Goal: Task Accomplishment & Management: Use online tool/utility

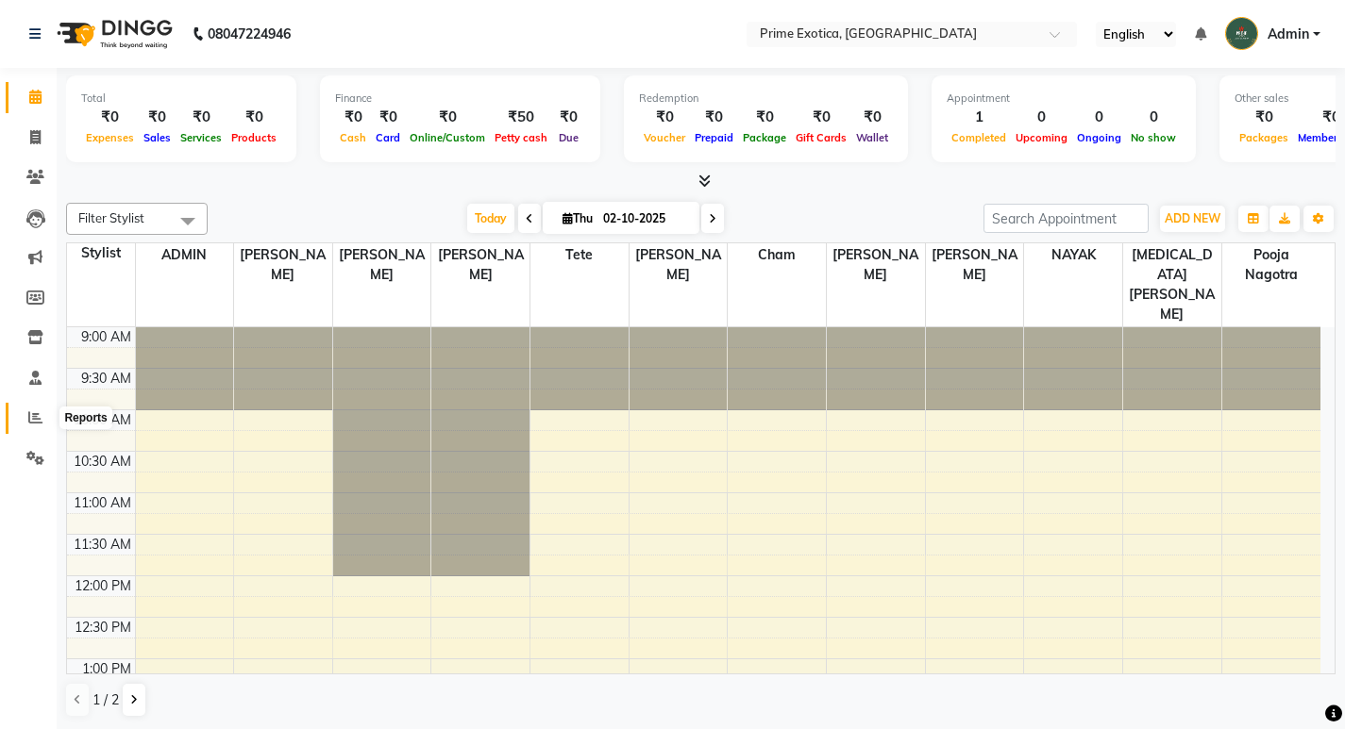
click at [24, 416] on span at bounding box center [35, 419] width 33 height 22
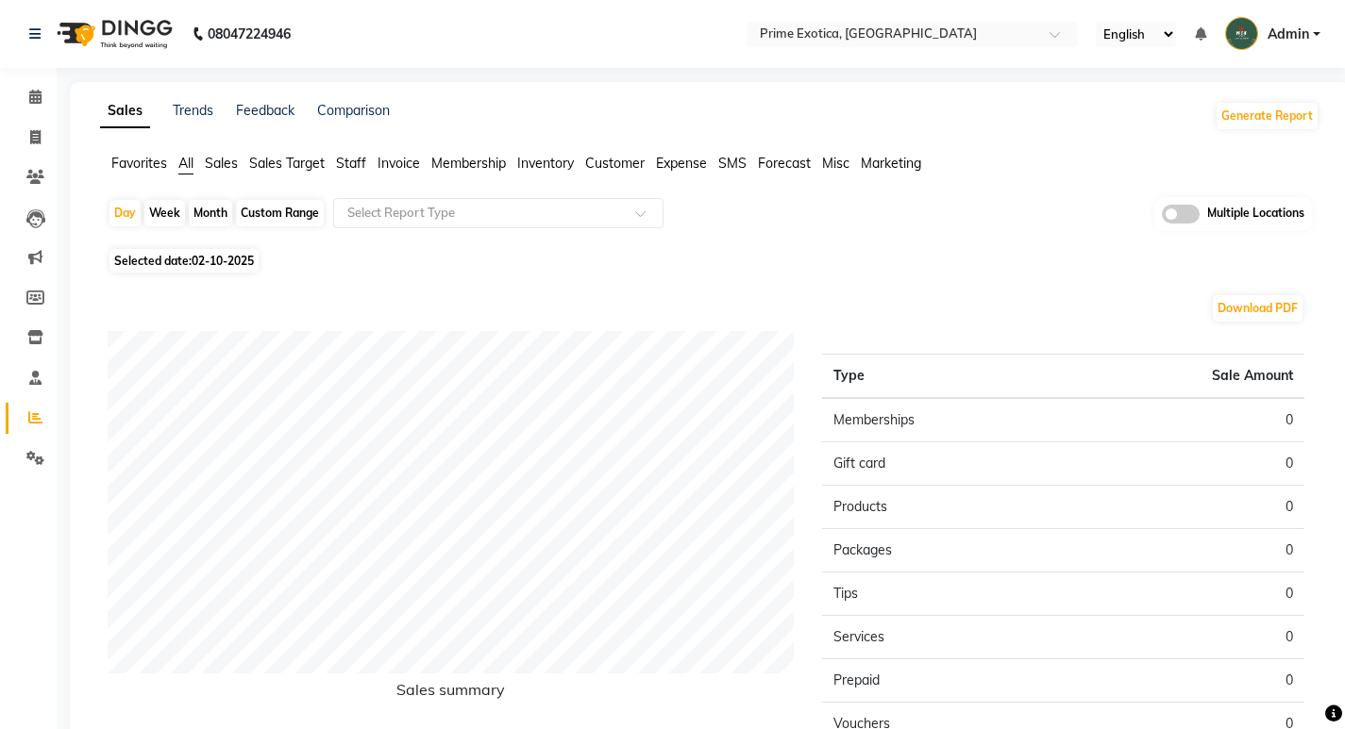
click at [211, 216] on div "Month" at bounding box center [210, 213] width 43 height 26
select select "10"
select select "2025"
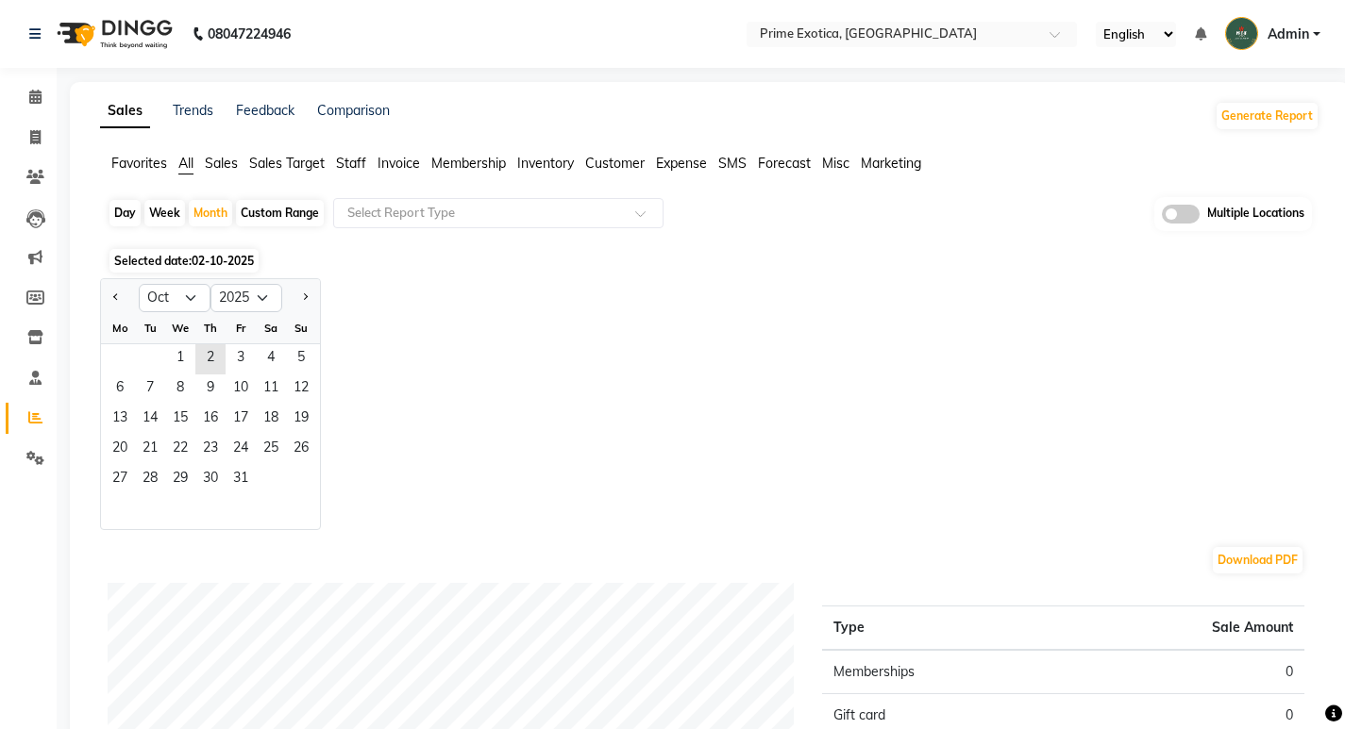
click at [264, 211] on div "Custom Range" at bounding box center [280, 213] width 88 height 26
select select "10"
select select "2025"
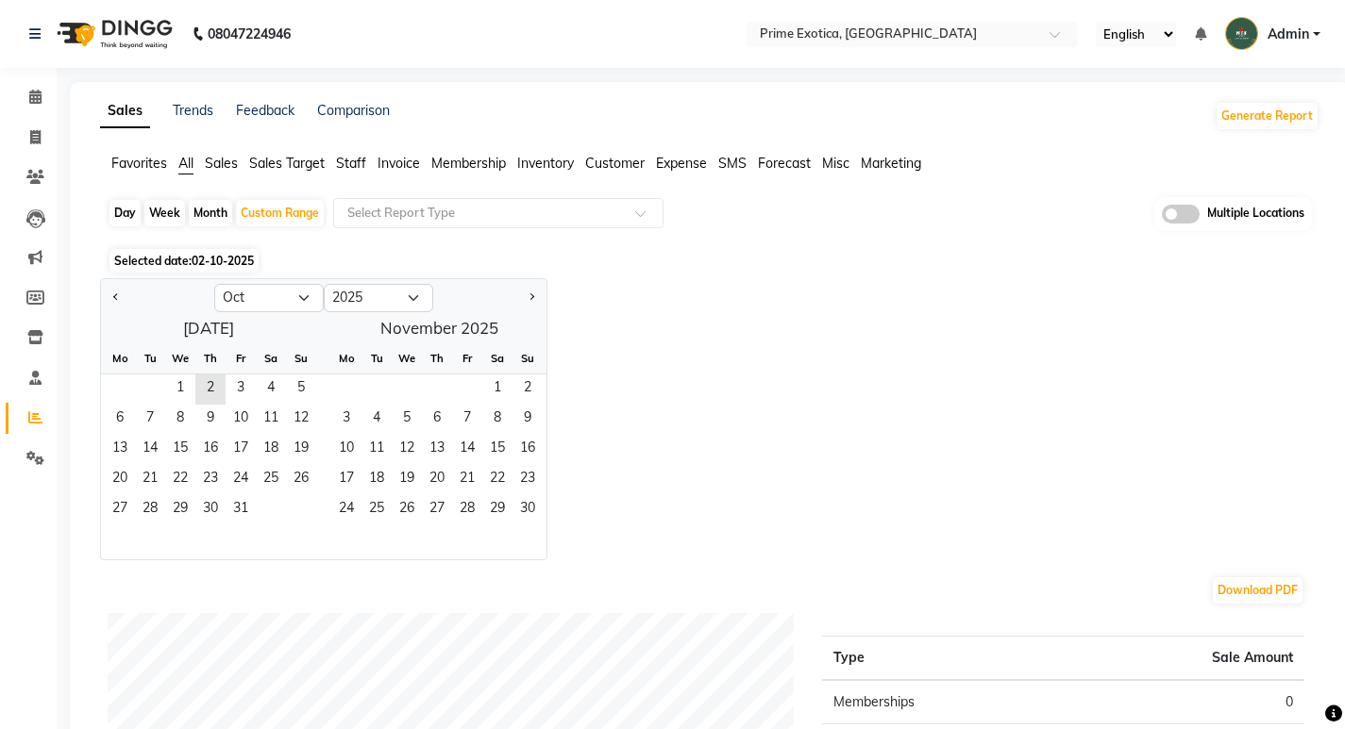
click at [118, 213] on div "Day" at bounding box center [124, 213] width 31 height 26
select select "10"
select select "2025"
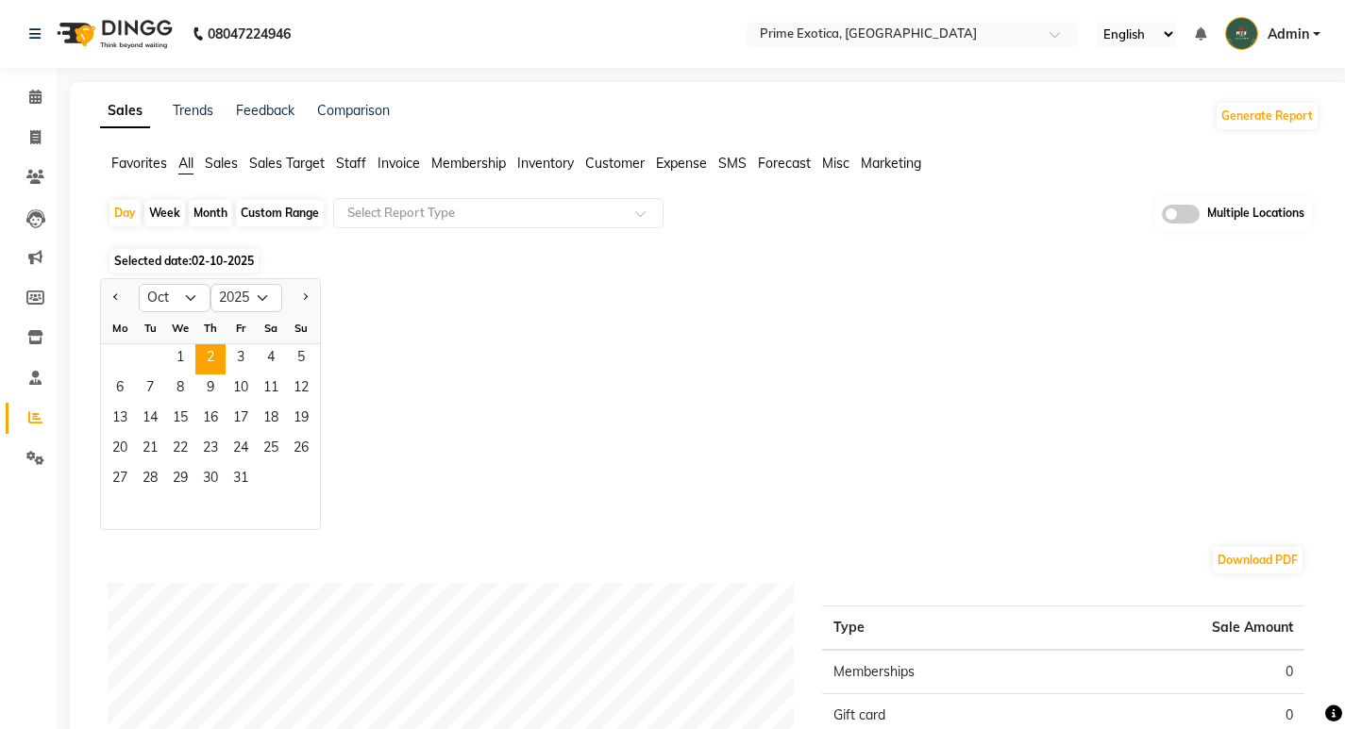
click at [263, 243] on div "Day Week Month Custom Range Select Report Type Multiple Locations" at bounding box center [710, 220] width 1204 height 46
click at [207, 357] on span "2" at bounding box center [210, 359] width 30 height 30
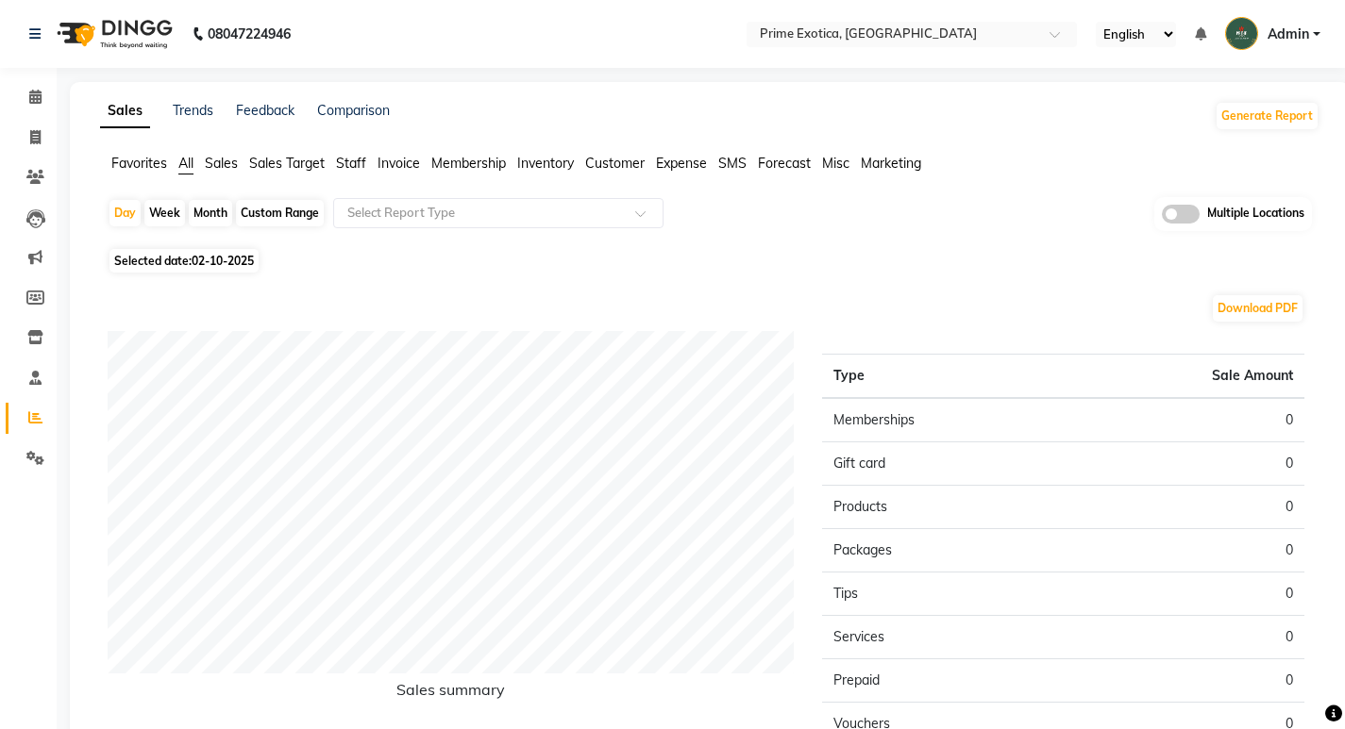
click at [1185, 212] on span at bounding box center [1181, 214] width 38 height 19
click at [1162, 217] on input "checkbox" at bounding box center [1162, 217] width 0 height 0
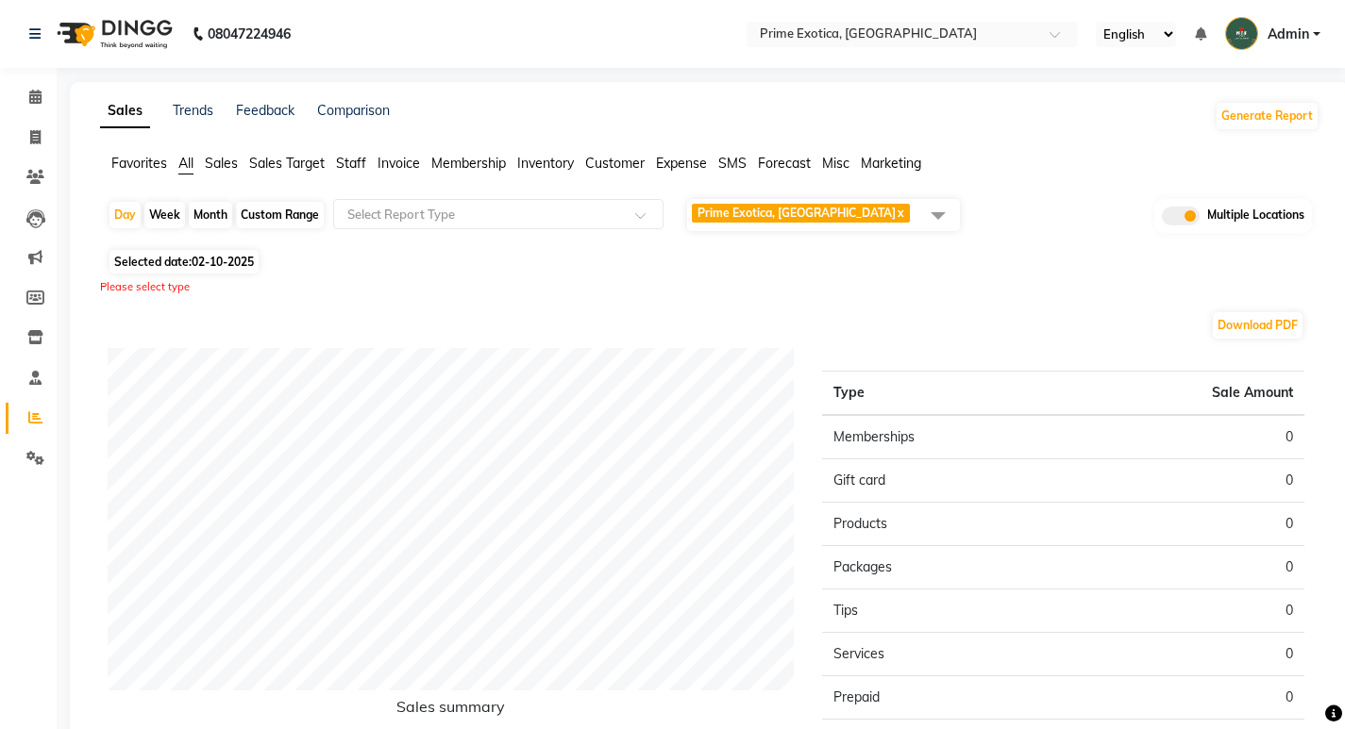
click at [864, 211] on span "Prime Exotica, Dharampeth x" at bounding box center [803, 215] width 222 height 23
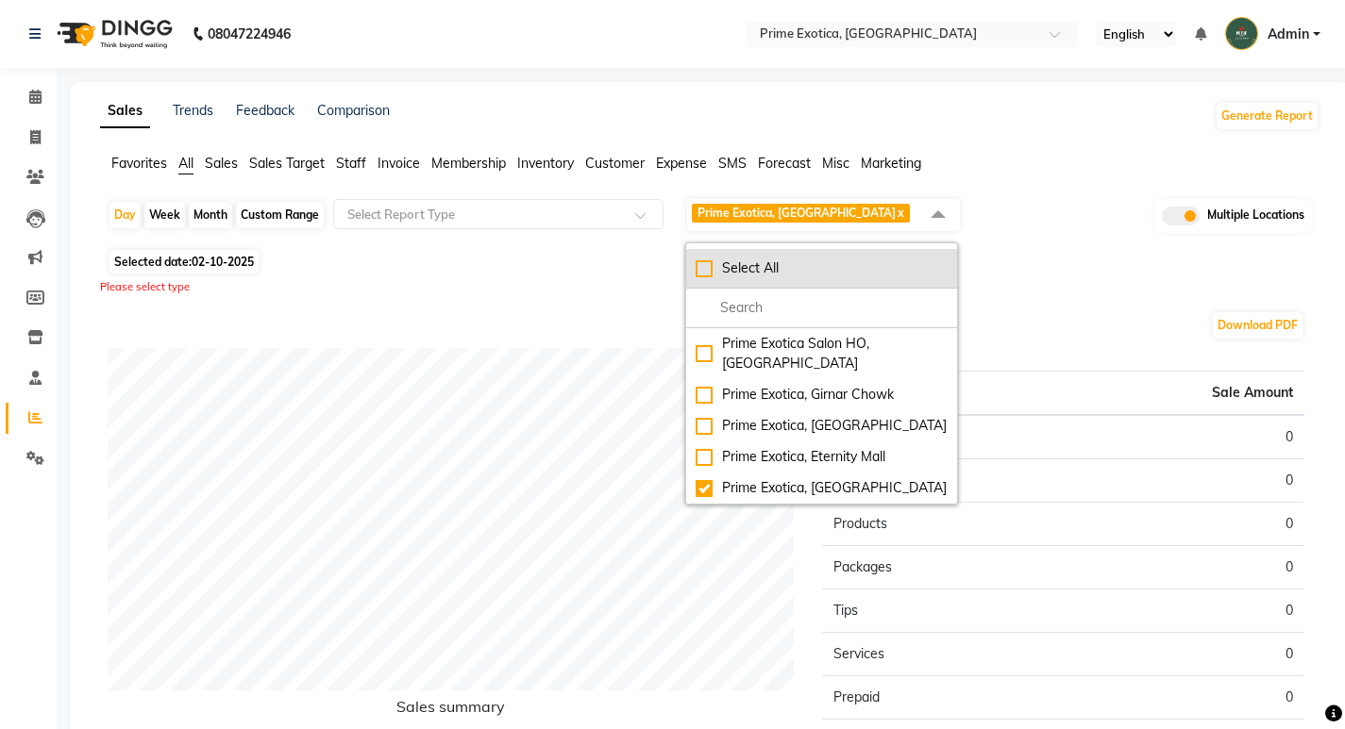
click at [707, 258] on li "Select All" at bounding box center [821, 269] width 271 height 40
checkbox input "true"
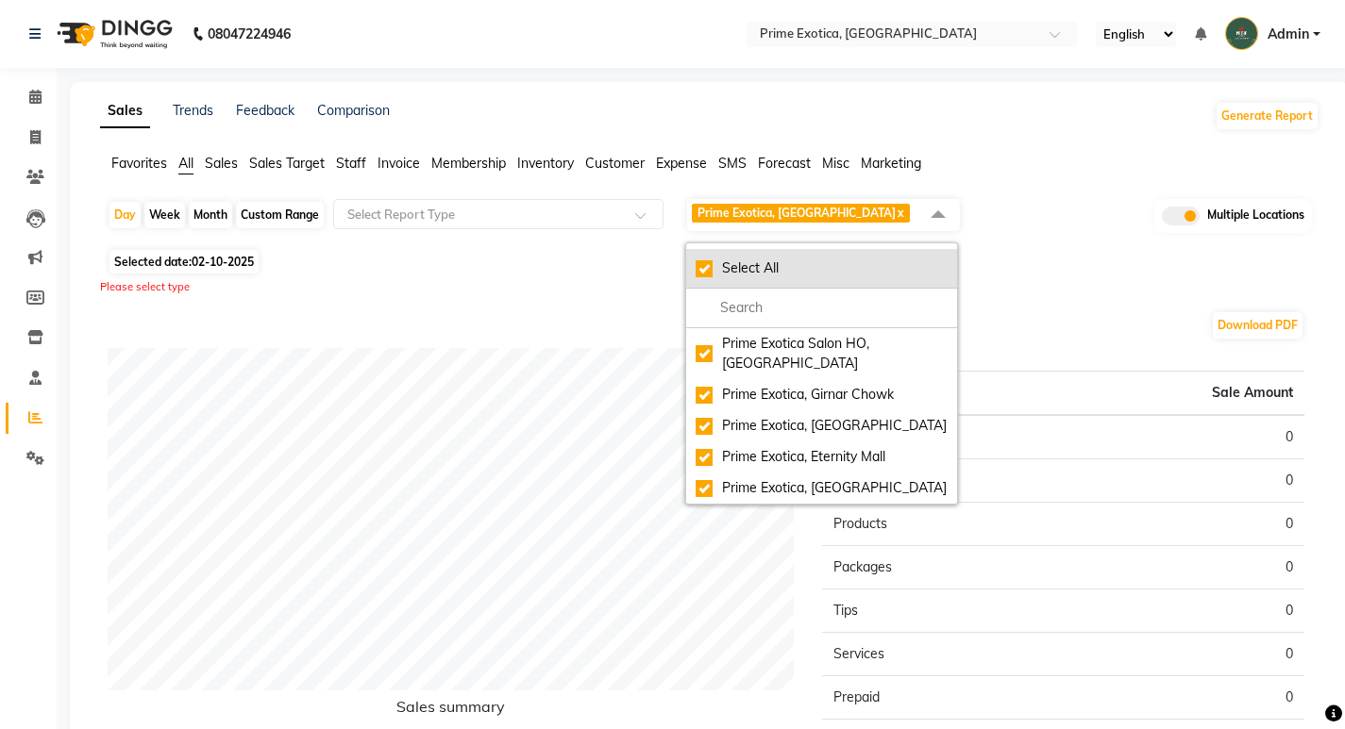
checkbox input "true"
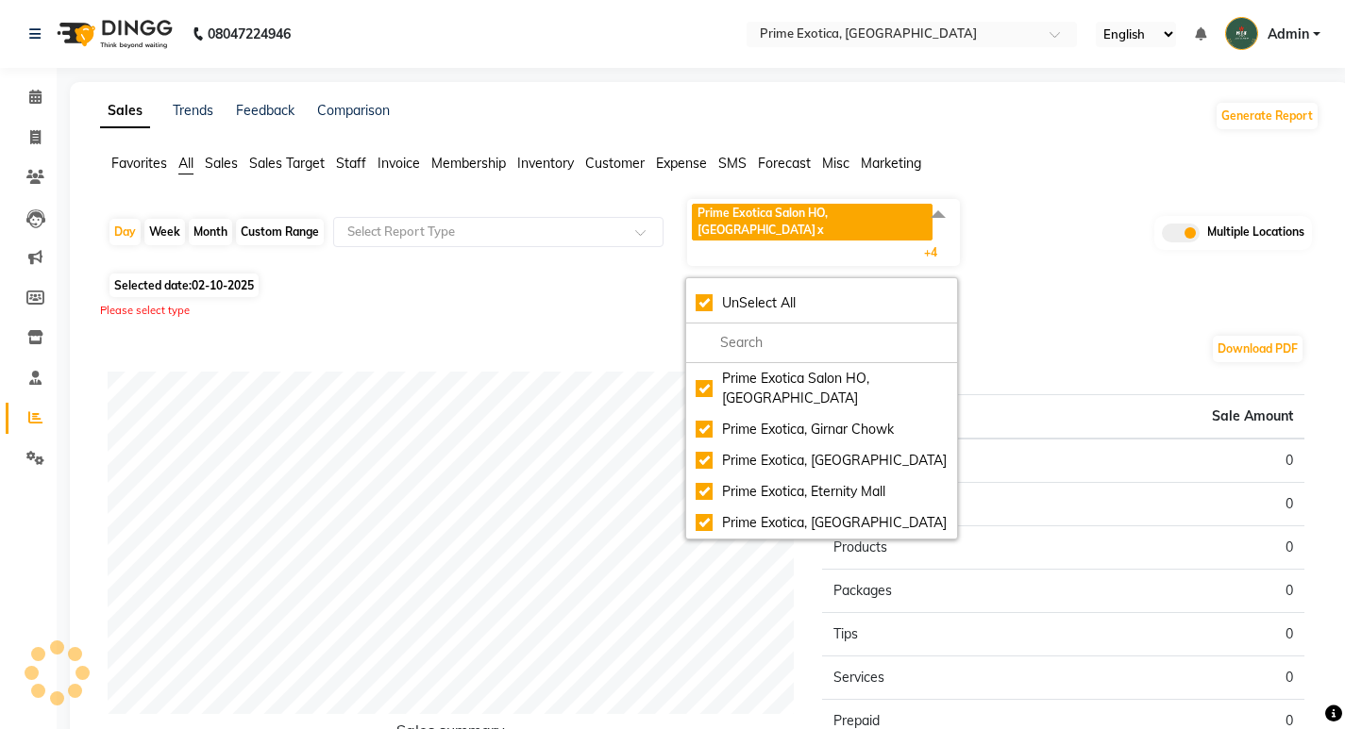
click at [1031, 149] on div "Sales Trends Feedback Comparison Generate Report Favorites All Sales Sales Targ…" at bounding box center [710, 518] width 1280 height 872
